Goal: Obtain resource: Download file/media

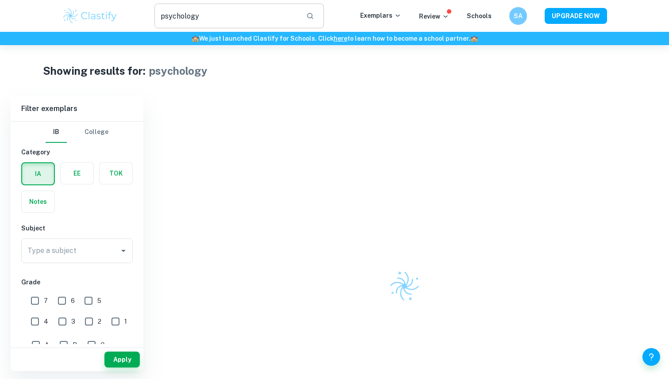
click at [199, 14] on input "psychology" at bounding box center [226, 16] width 145 height 25
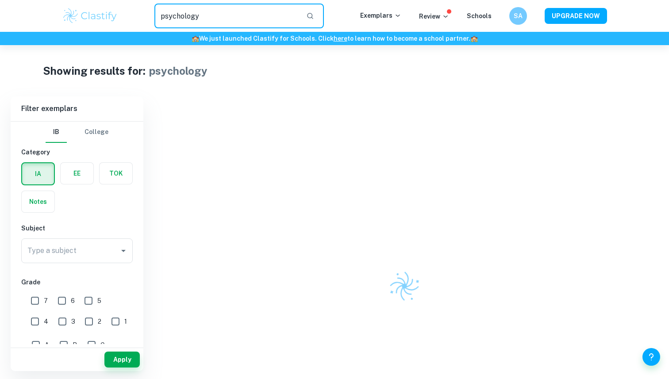
drag, startPoint x: 207, startPoint y: 15, endPoint x: 155, endPoint y: 15, distance: 52.2
click at [164, 15] on input "psychology" at bounding box center [226, 16] width 145 height 25
type input "p"
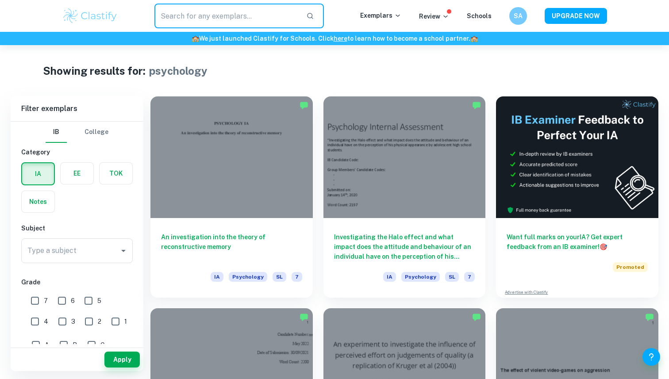
type input "s"
type input "biology"
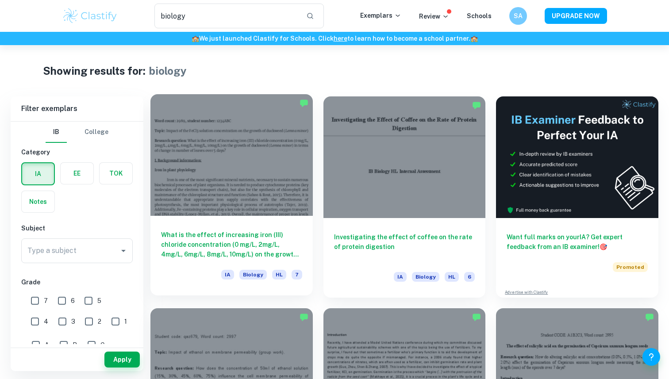
click at [218, 226] on div "What is the effect of increasing [MEDICAL_DATA]) chloride concentration (0 mg/L…" at bounding box center [231, 256] width 162 height 80
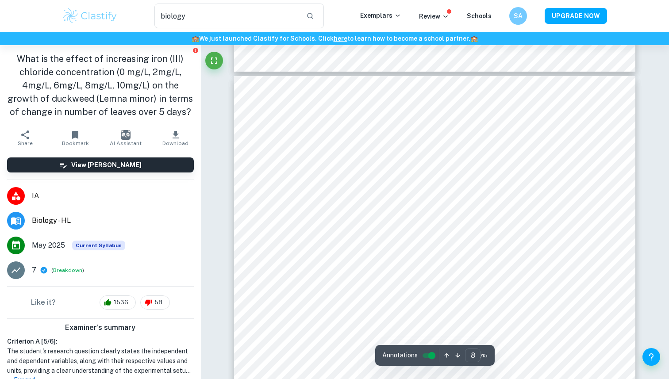
scroll to position [4111, 0]
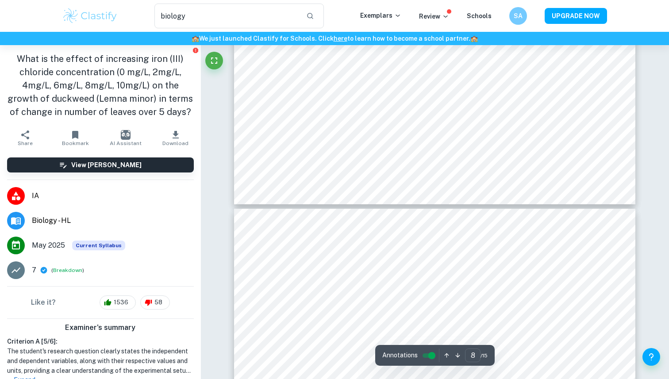
type input "7"
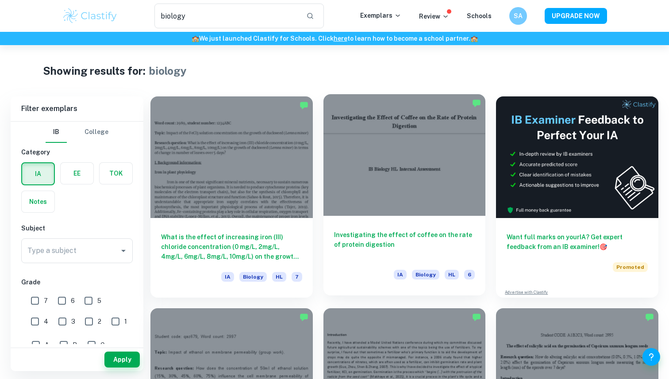
click at [432, 199] on div at bounding box center [404, 155] width 162 height 122
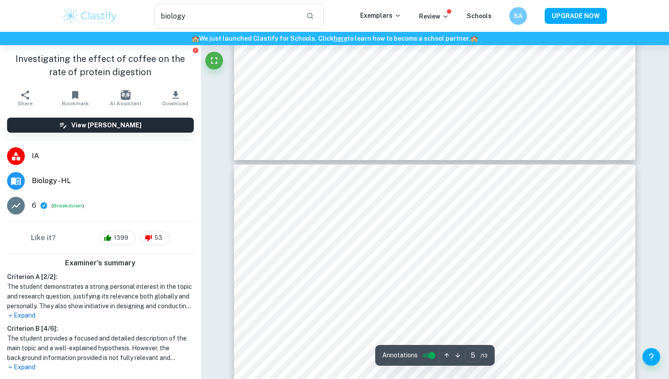
scroll to position [2349, 0]
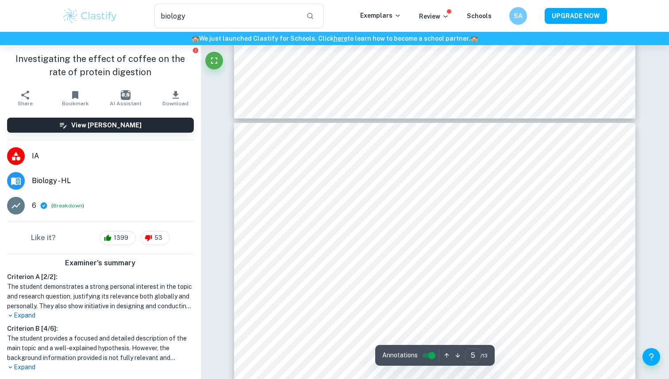
click at [183, 101] on span "Download" at bounding box center [175, 103] width 26 height 6
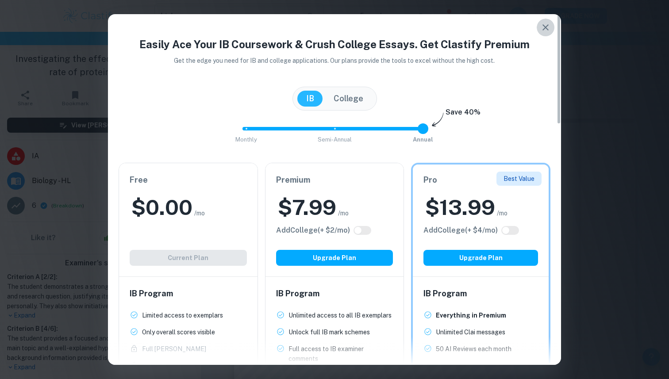
click at [547, 20] on button "button" at bounding box center [546, 28] width 18 height 18
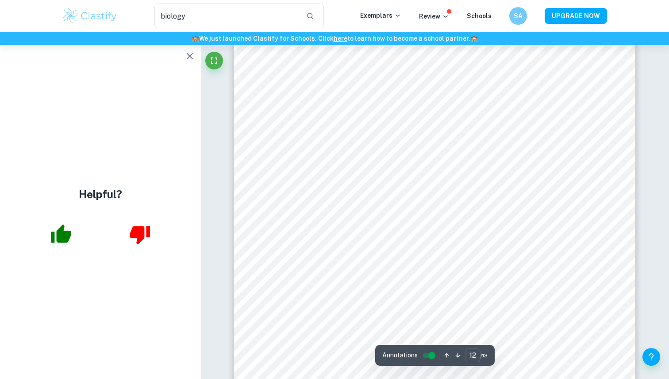
scroll to position [6691, 0]
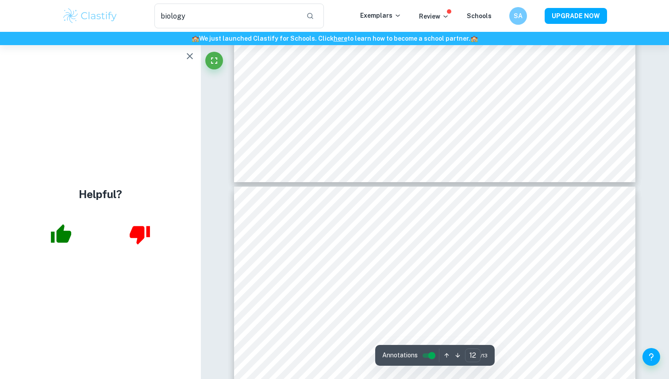
type input "13"
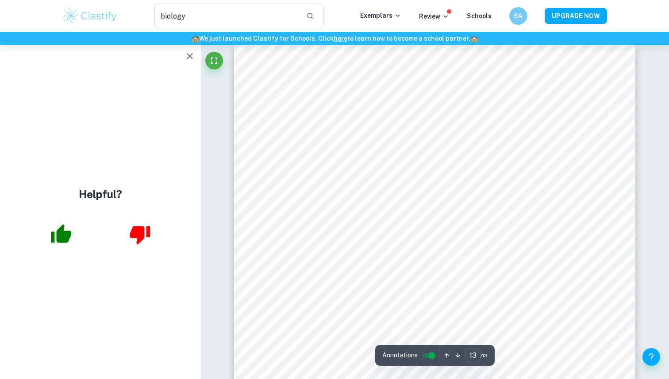
scroll to position [7068, 0]
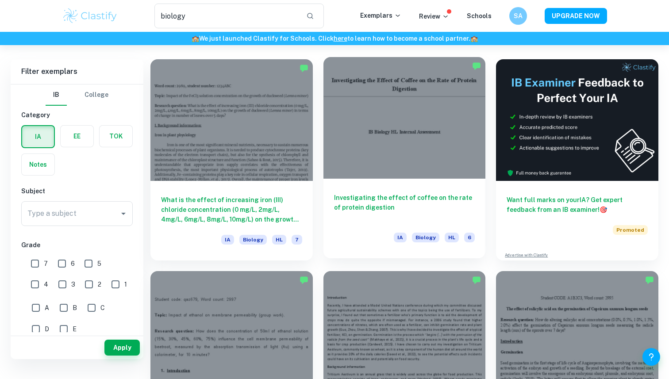
scroll to position [39, 0]
